Goal: Information Seeking & Learning: Find specific fact

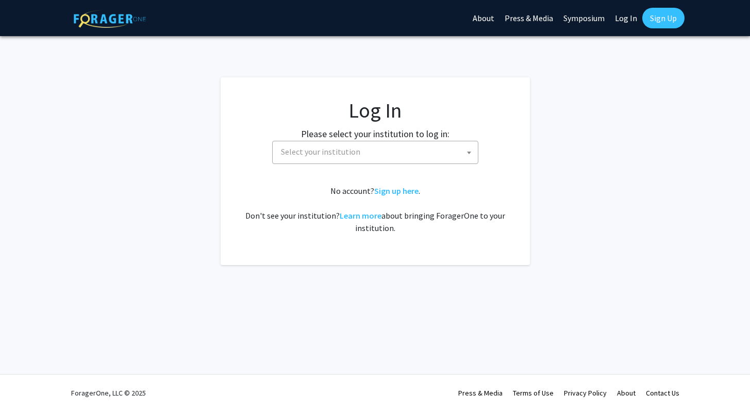
click at [348, 161] on span "Select your institution" at bounding box center [377, 151] width 201 height 21
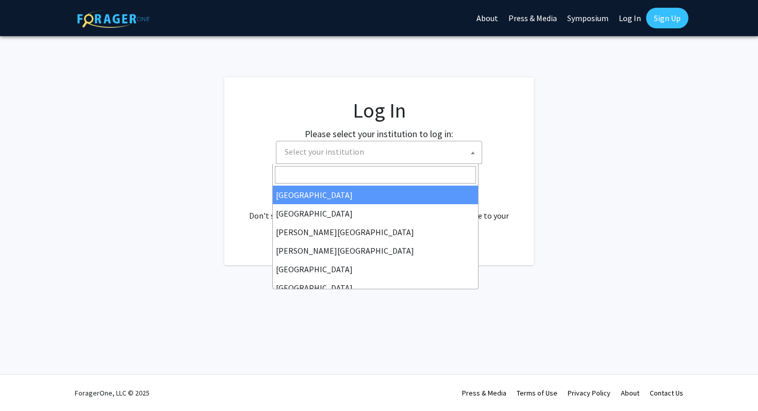
select select "34"
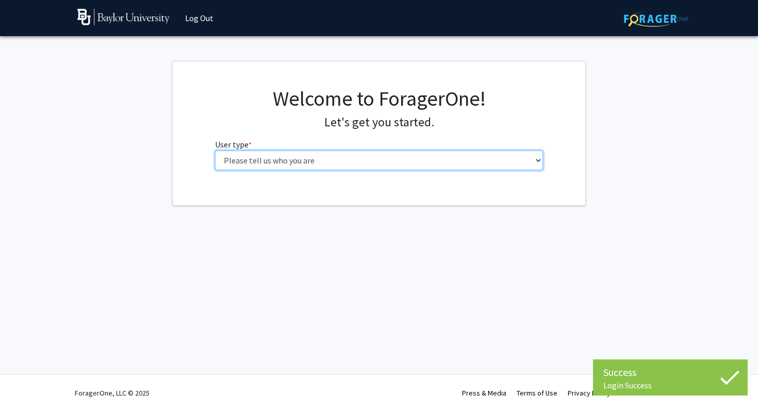
click at [320, 157] on select "Please tell us who you are Undergraduate Student Master's Student Doctoral Cand…" at bounding box center [379, 161] width 328 height 20
select select "1: undergrad"
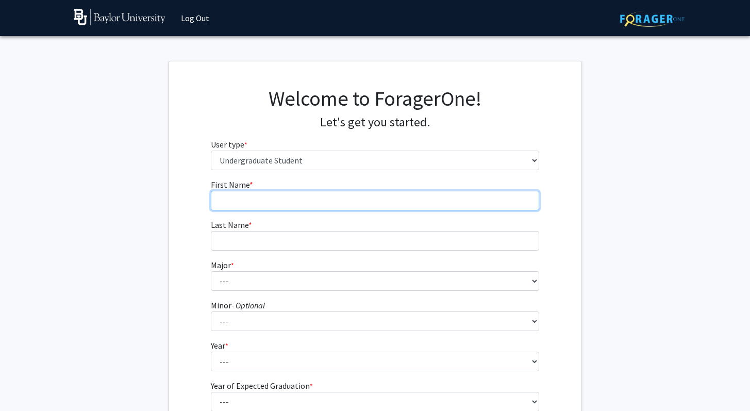
click at [301, 197] on input "First Name * required" at bounding box center [375, 201] width 328 height 20
type input "[PERSON_NAME]"
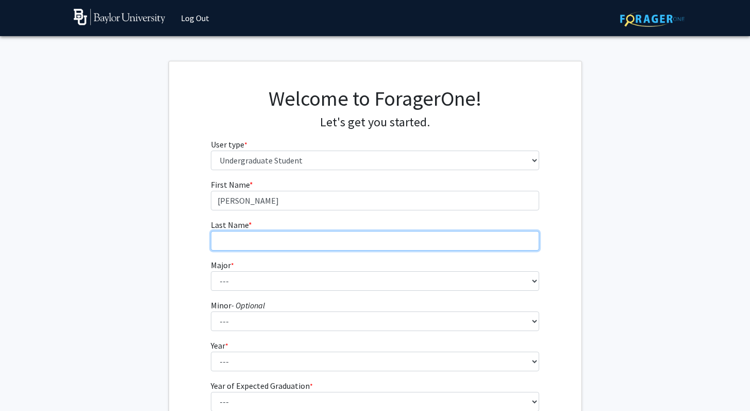
type input "Dai"
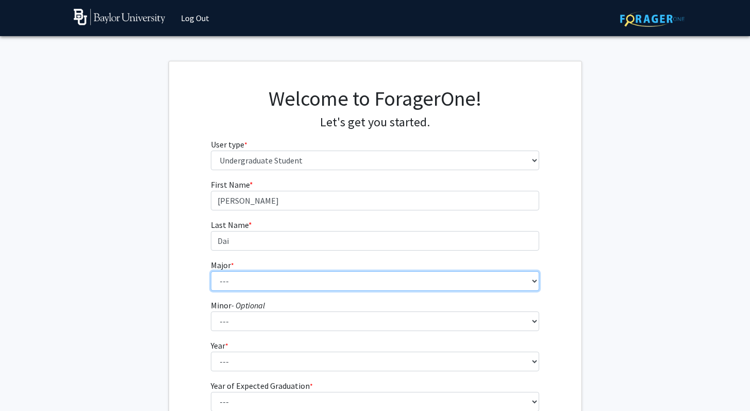
click at [299, 285] on select "--- Accounting American Studies Anthropology Apparel Design & Product Developme…" at bounding box center [375, 281] width 328 height 20
select select "14: 2679"
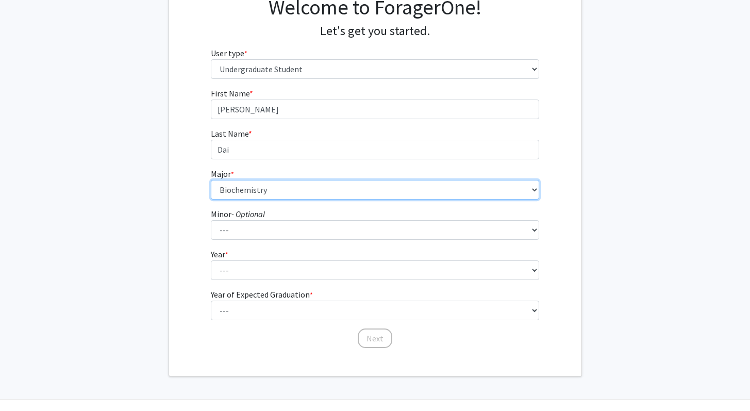
scroll to position [117, 0]
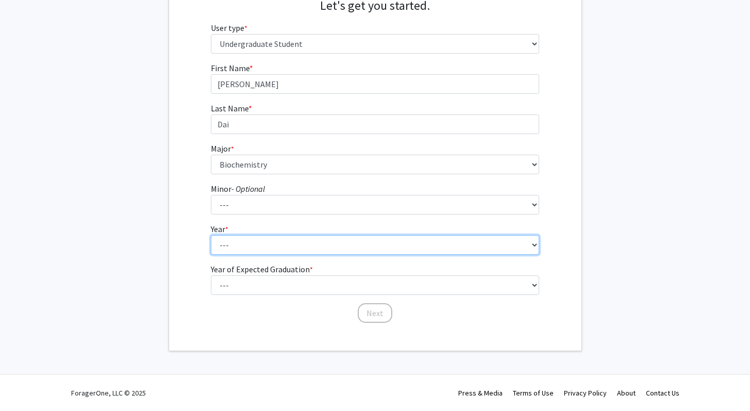
click at [297, 245] on select "--- First-year Sophomore Junior Senior Postbaccalaureate Certificate" at bounding box center [375, 245] width 328 height 20
select select "3: junior"
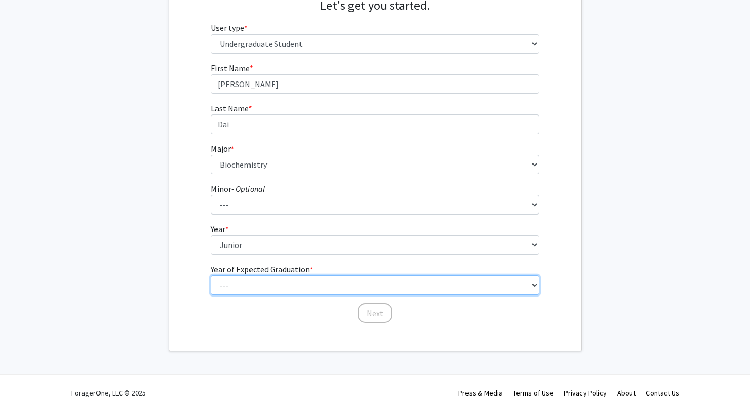
click at [287, 278] on select "--- 2025 2026 2027 2028 2029 2030 2031 2032 2033 2034" at bounding box center [375, 285] width 328 height 20
select select "3: 2027"
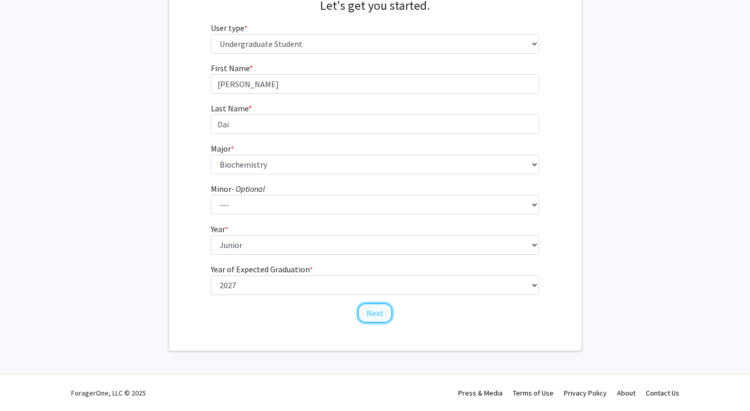
click at [377, 315] on button "Next" at bounding box center [375, 313] width 35 height 20
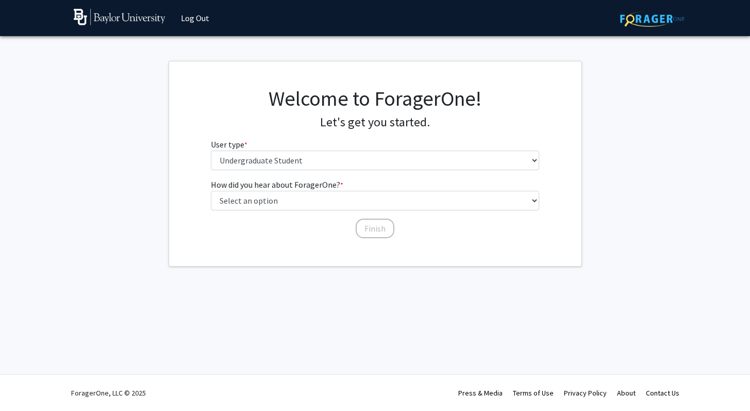
scroll to position [0, 0]
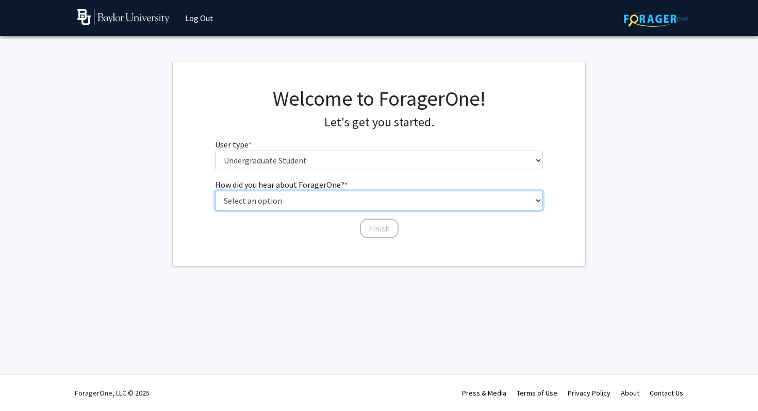
click at [367, 197] on select "Select an option Peer/student recommendation Faculty/staff recommendation Unive…" at bounding box center [379, 201] width 328 height 20
select select "3: university_website"
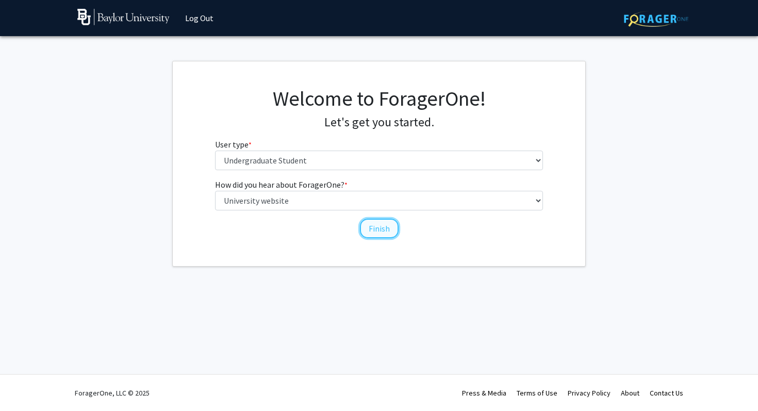
click at [367, 229] on button "Finish" at bounding box center [379, 229] width 39 height 20
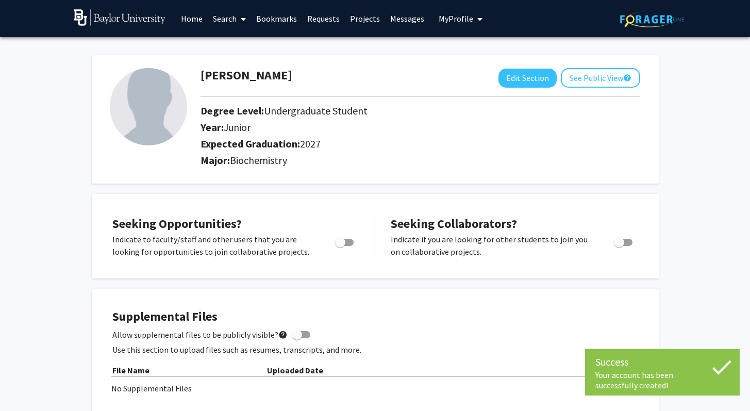
click at [226, 15] on link "Search" at bounding box center [229, 19] width 43 height 36
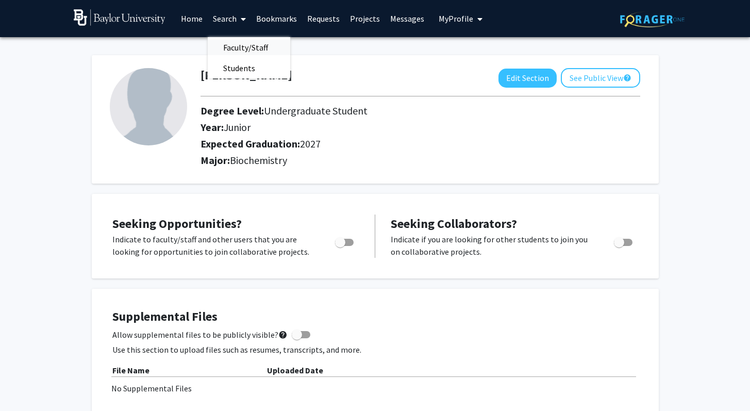
click at [233, 47] on span "Faculty/Staff" at bounding box center [246, 47] width 76 height 21
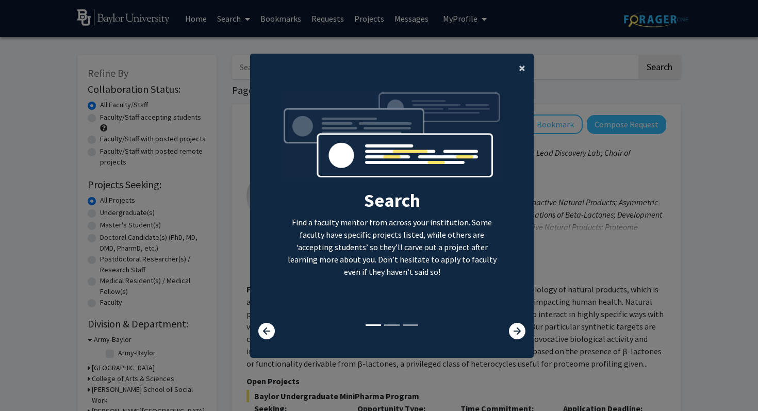
click at [511, 68] on button "×" at bounding box center [521, 68] width 23 height 29
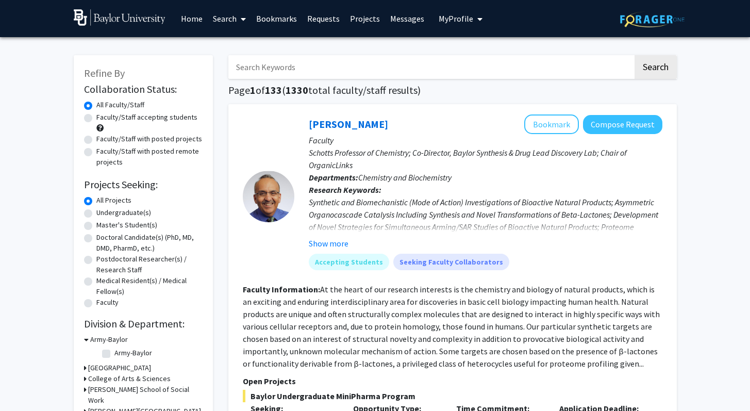
click at [196, 19] on link "Home" at bounding box center [192, 19] width 32 height 36
click at [128, 213] on label "Undergraduate(s)" at bounding box center [123, 212] width 55 height 11
click at [103, 213] on input "Undergraduate(s)" at bounding box center [99, 210] width 7 height 7
radio input "true"
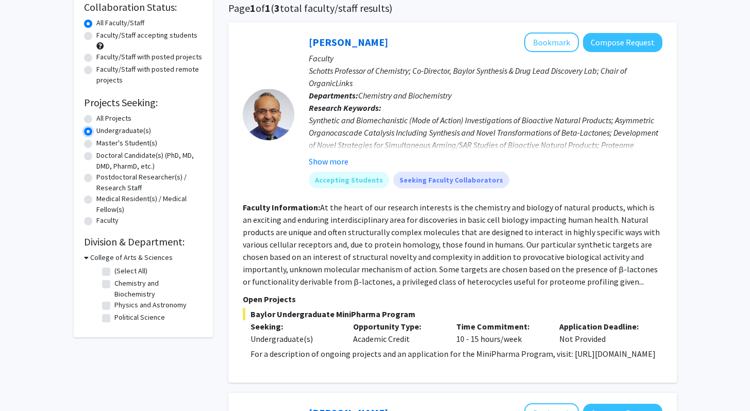
scroll to position [65, 0]
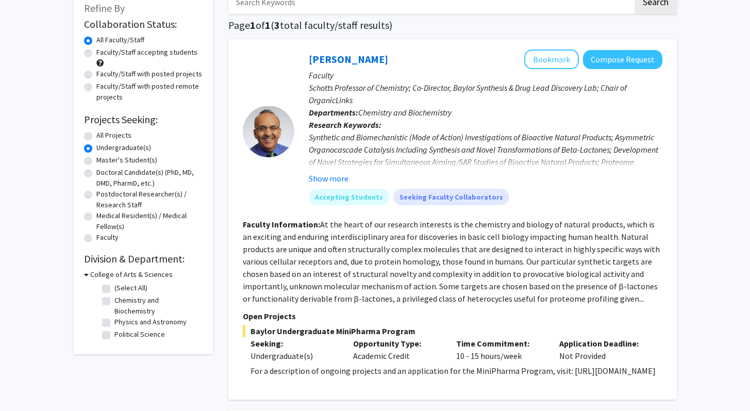
click at [181, 55] on label "Faculty/Staff accepting students" at bounding box center [146, 52] width 101 height 11
click at [103, 54] on input "Faculty/Staff accepting students" at bounding box center [99, 50] width 7 height 7
radio input "true"
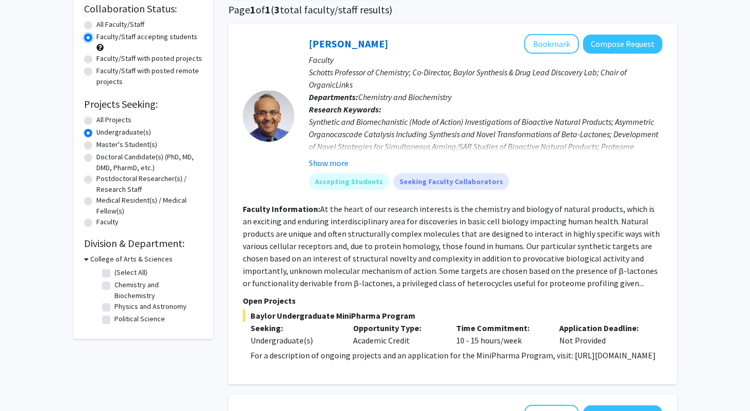
scroll to position [44, 0]
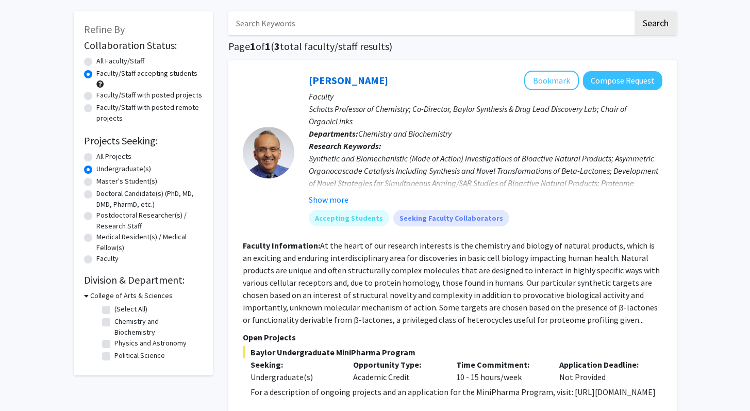
click at [124, 59] on label "All Faculty/Staff" at bounding box center [120, 61] width 48 height 11
click at [103, 59] on input "All Faculty/Staff" at bounding box center [99, 59] width 7 height 7
radio input "true"
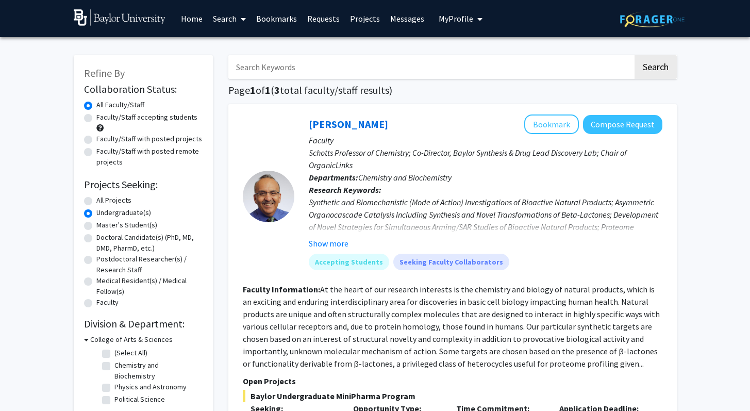
click at [115, 200] on label "All Projects" at bounding box center [113, 200] width 35 height 11
click at [103, 200] on input "All Projects" at bounding box center [99, 198] width 7 height 7
radio input "true"
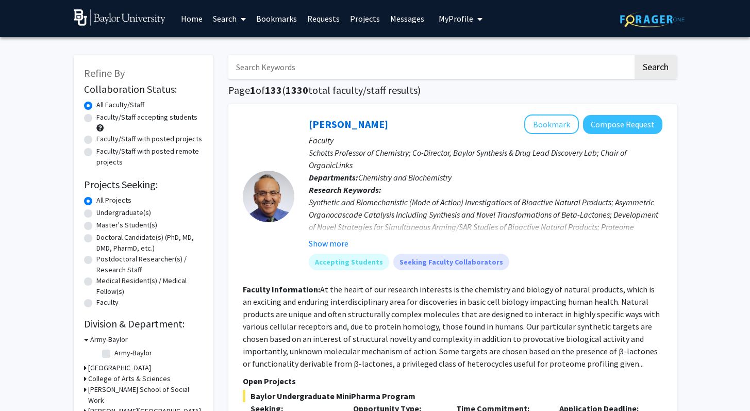
click at [238, 14] on span at bounding box center [241, 19] width 9 height 36
click at [368, 24] on link "Projects" at bounding box center [365, 19] width 40 height 36
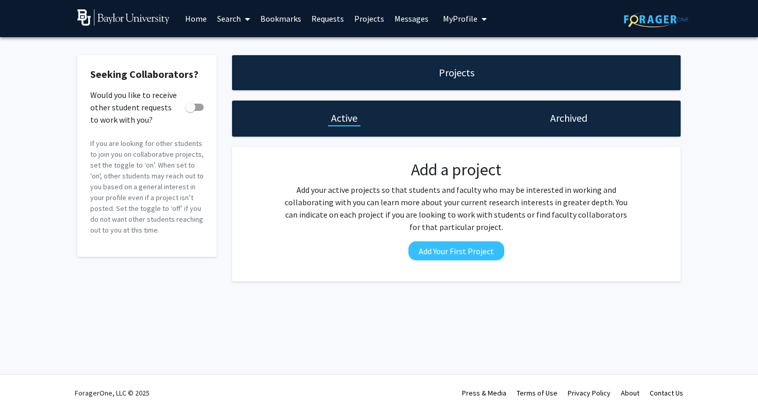
click at [224, 17] on link "Search" at bounding box center [233, 19] width 43 height 36
click at [252, 48] on span "Faculty/Staff" at bounding box center [250, 47] width 76 height 21
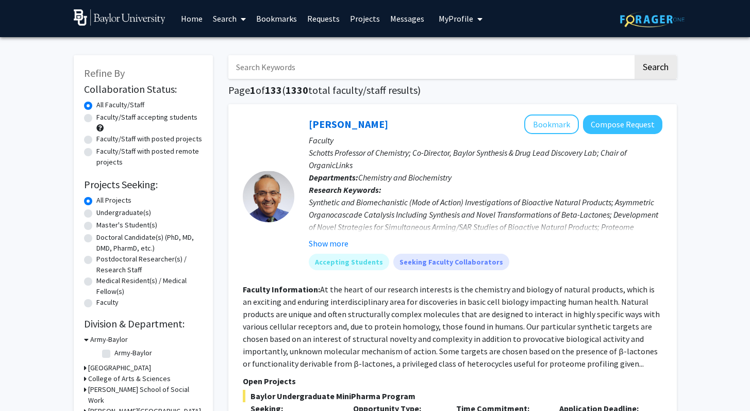
click at [288, 70] on input "Search Keywords" at bounding box center [430, 67] width 405 height 24
type input "gao"
click at [635, 55] on button "Search" at bounding box center [656, 67] width 42 height 24
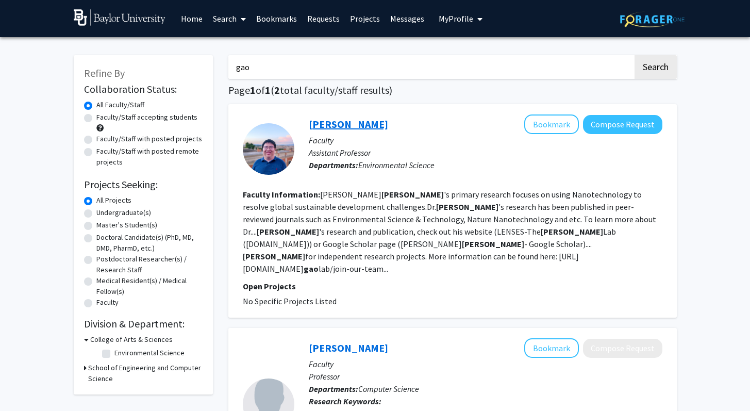
click at [341, 126] on link "Xiaoyu Gao" at bounding box center [348, 124] width 79 height 13
